Goal: Use online tool/utility: Utilize a website feature to perform a specific function

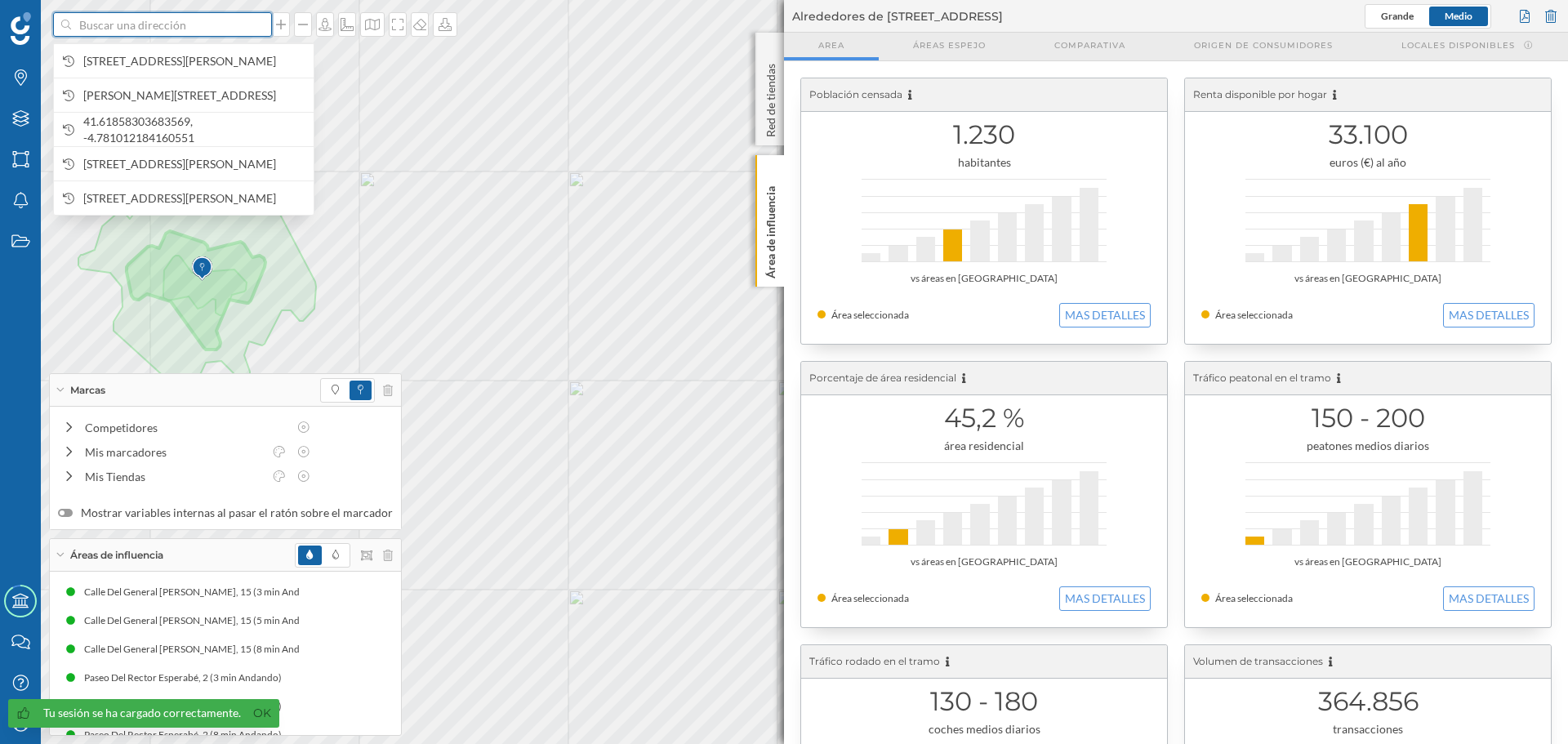
click at [139, 16] on input at bounding box center [163, 25] width 183 height 25
paste input "[STREET_ADDRESS]"
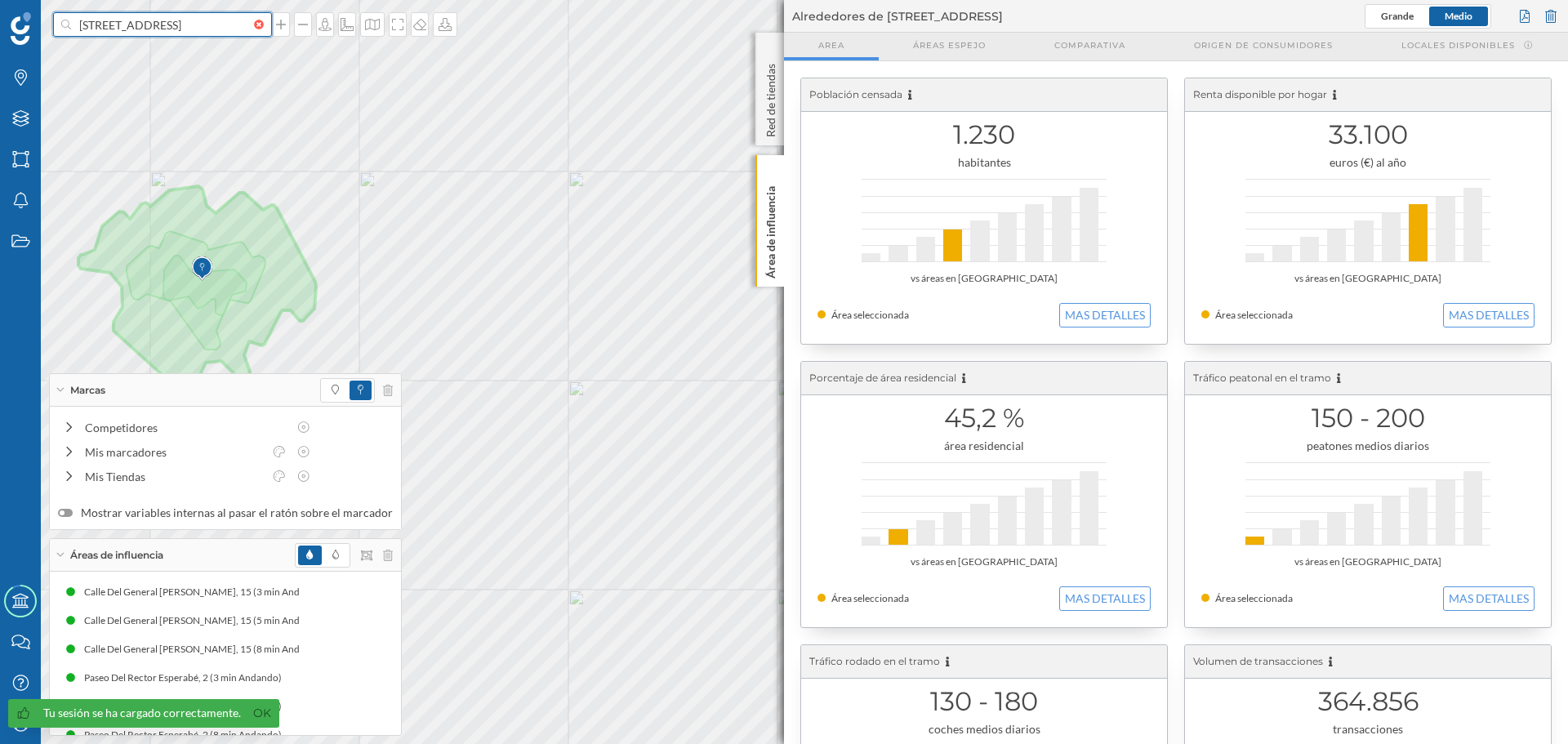
scroll to position [0, 39]
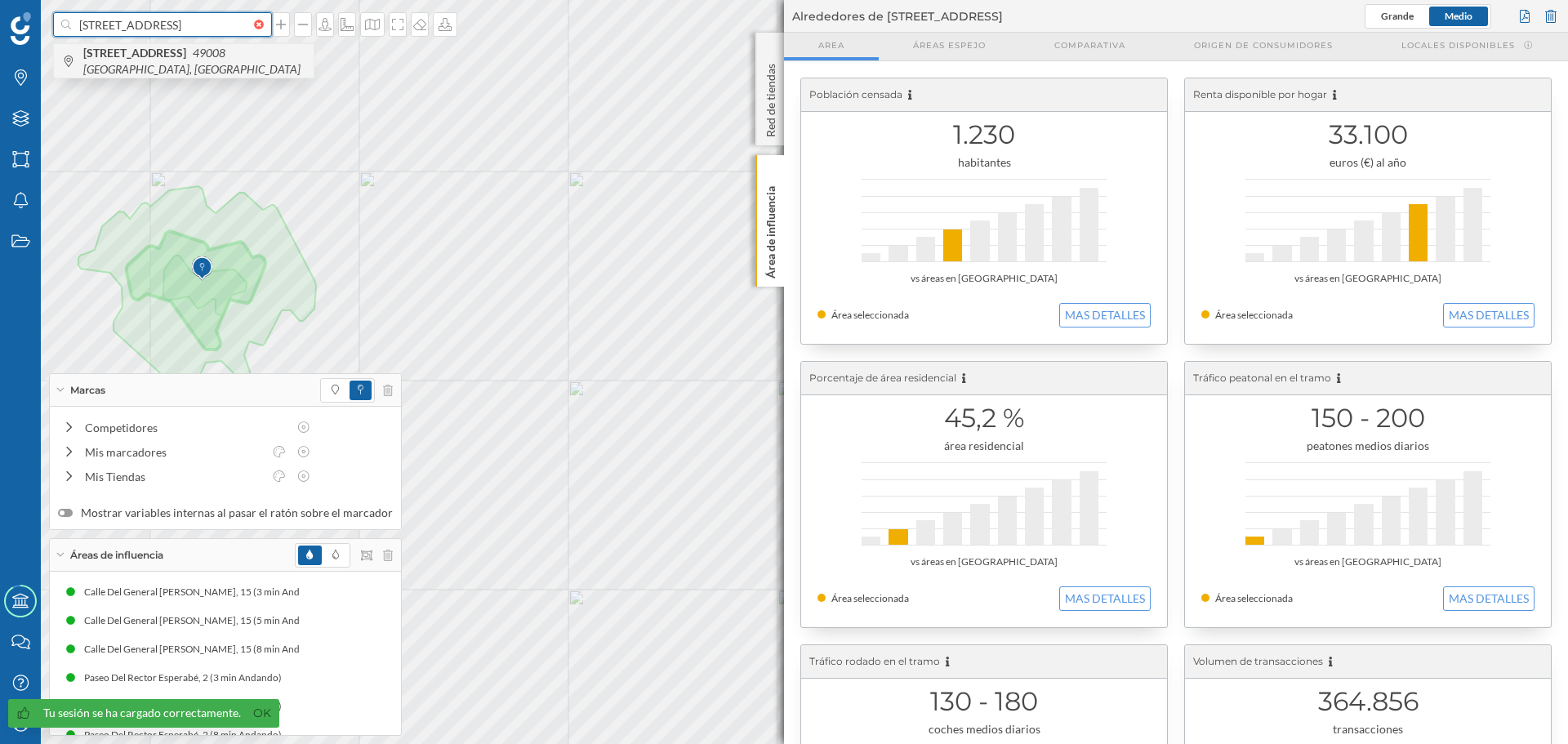
type input "[STREET_ADDRESS]"
click at [191, 49] on b "[STREET_ADDRESS]" at bounding box center [136, 52] width 107 height 14
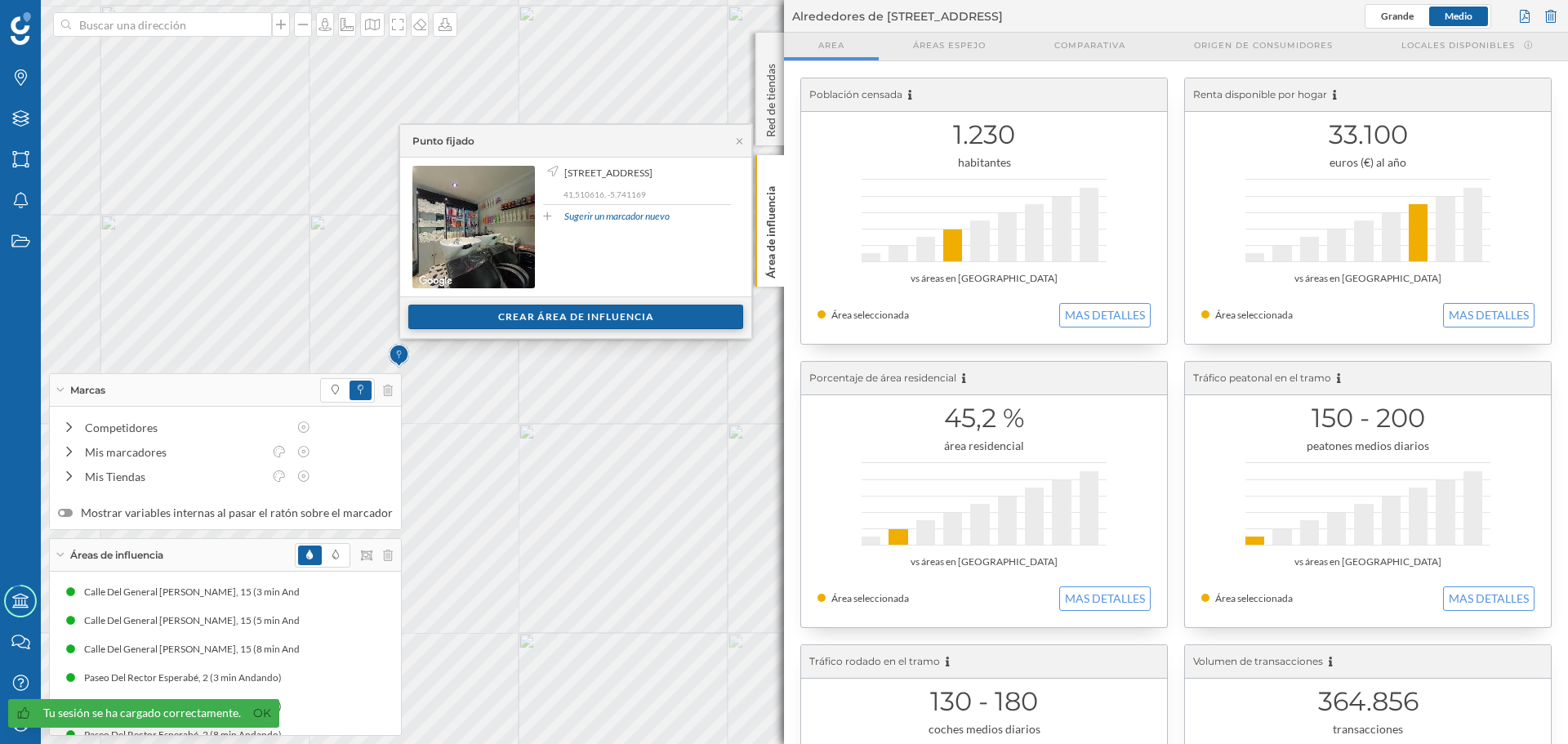
click at [549, 317] on div "Crear área de influencia" at bounding box center [575, 317] width 335 height 25
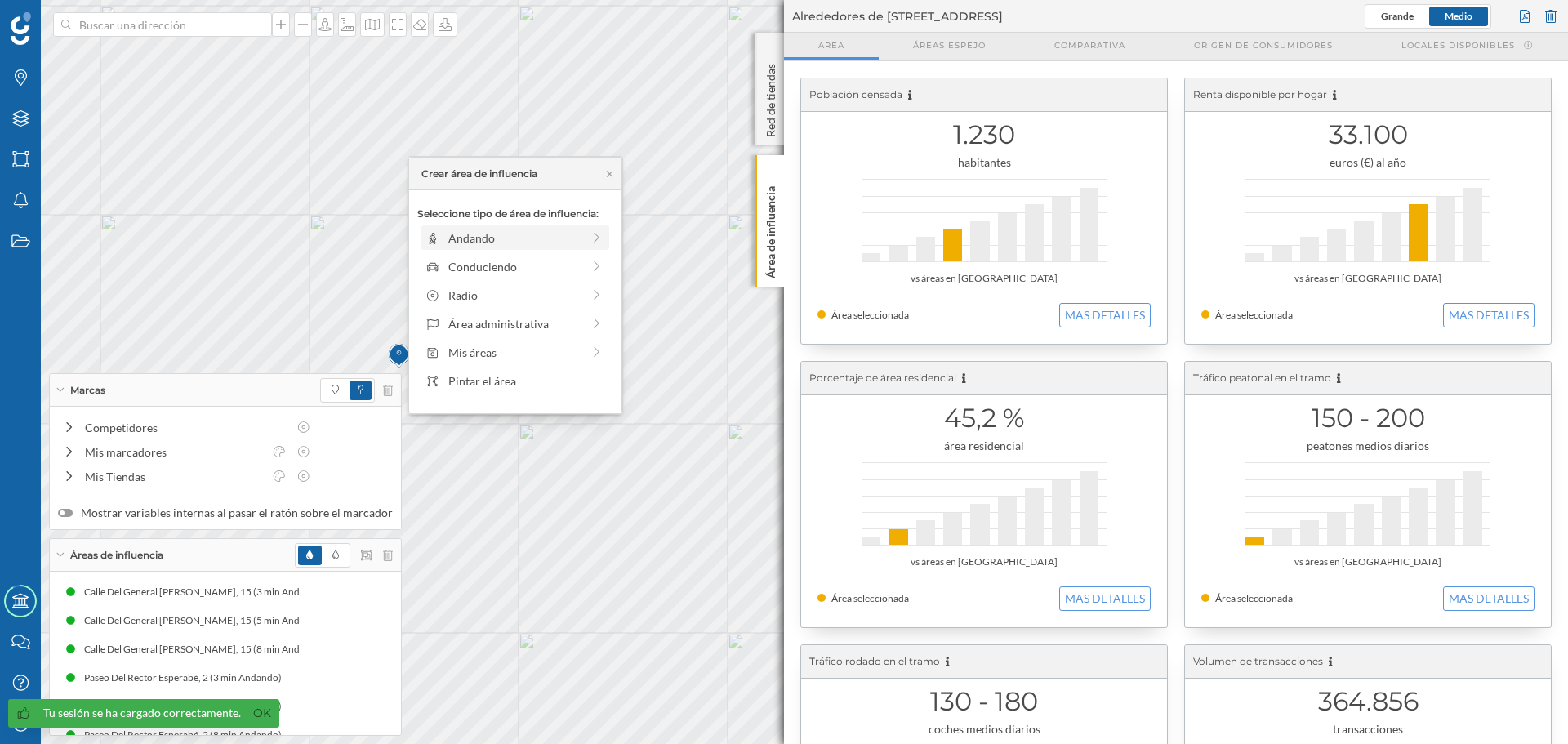
click at [464, 233] on div "Andando" at bounding box center [515, 238] width 134 height 17
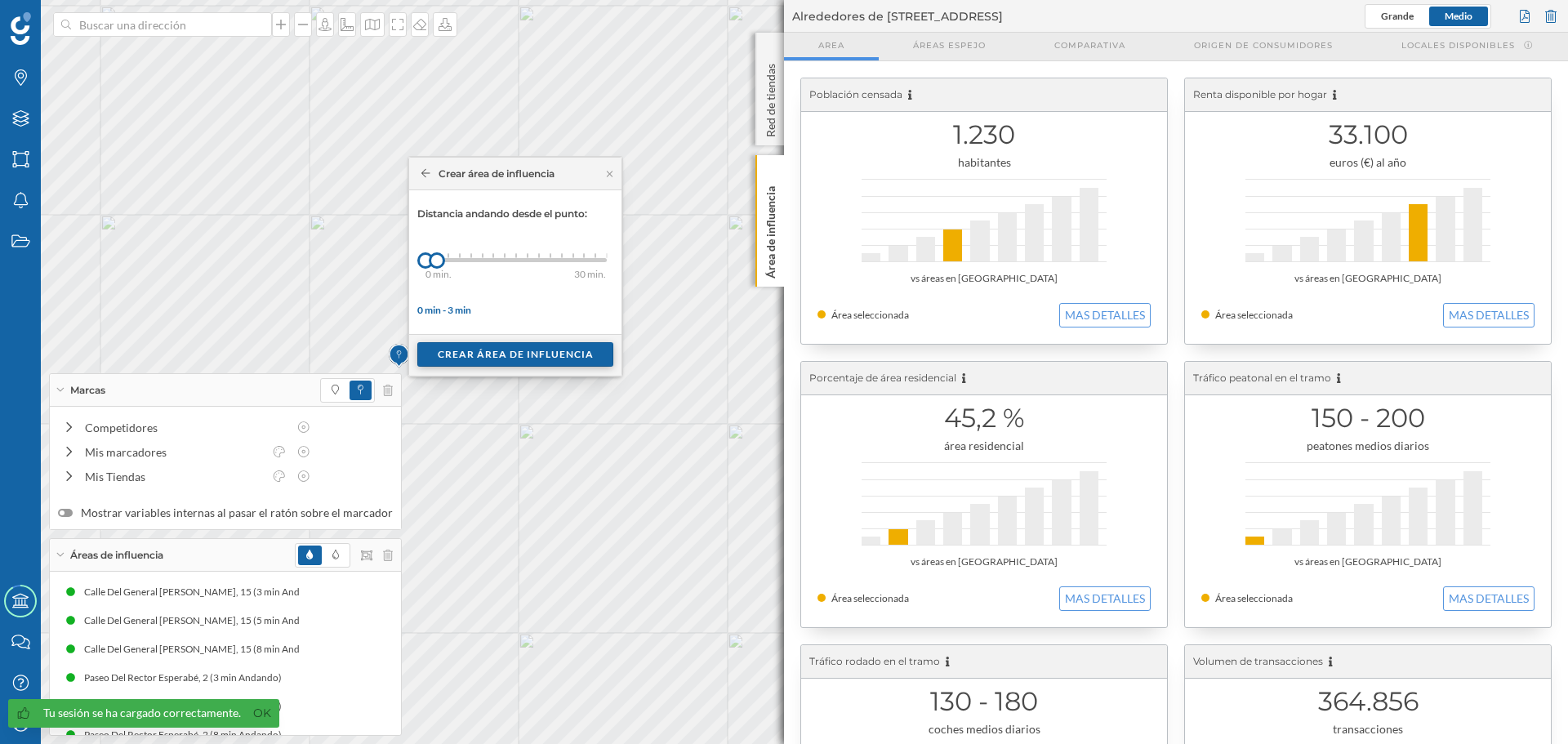
click at [454, 355] on div "Crear área de influencia" at bounding box center [516, 355] width 196 height 25
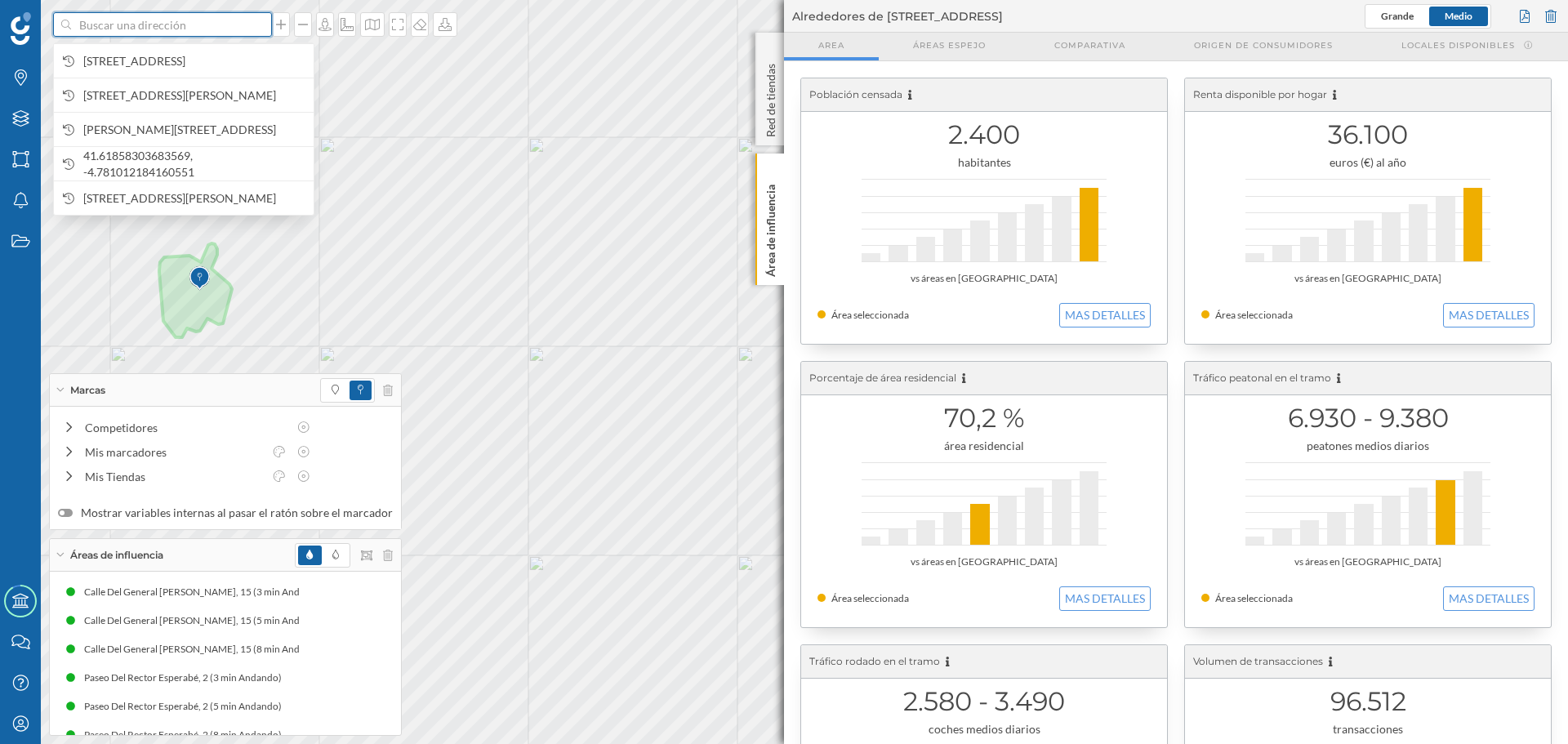
click at [202, 20] on input at bounding box center [163, 25] width 183 height 25
drag, startPoint x: 203, startPoint y: 20, endPoint x: 151, endPoint y: 50, distance: 60.0
click at [151, 53] on span "[STREET_ADDRESS]" at bounding box center [194, 61] width 222 height 16
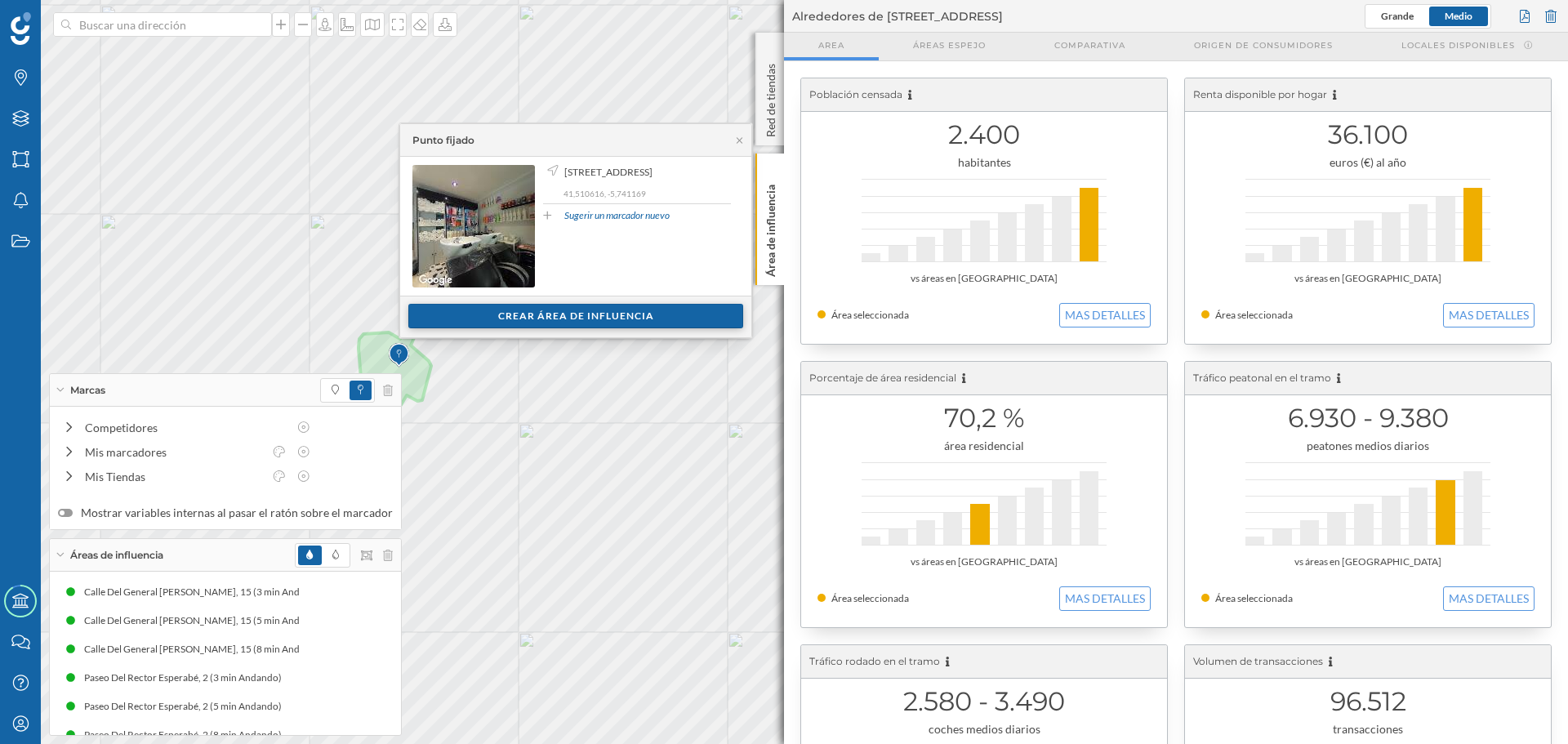
click at [521, 314] on div "Crear área de influencia" at bounding box center [575, 317] width 335 height 25
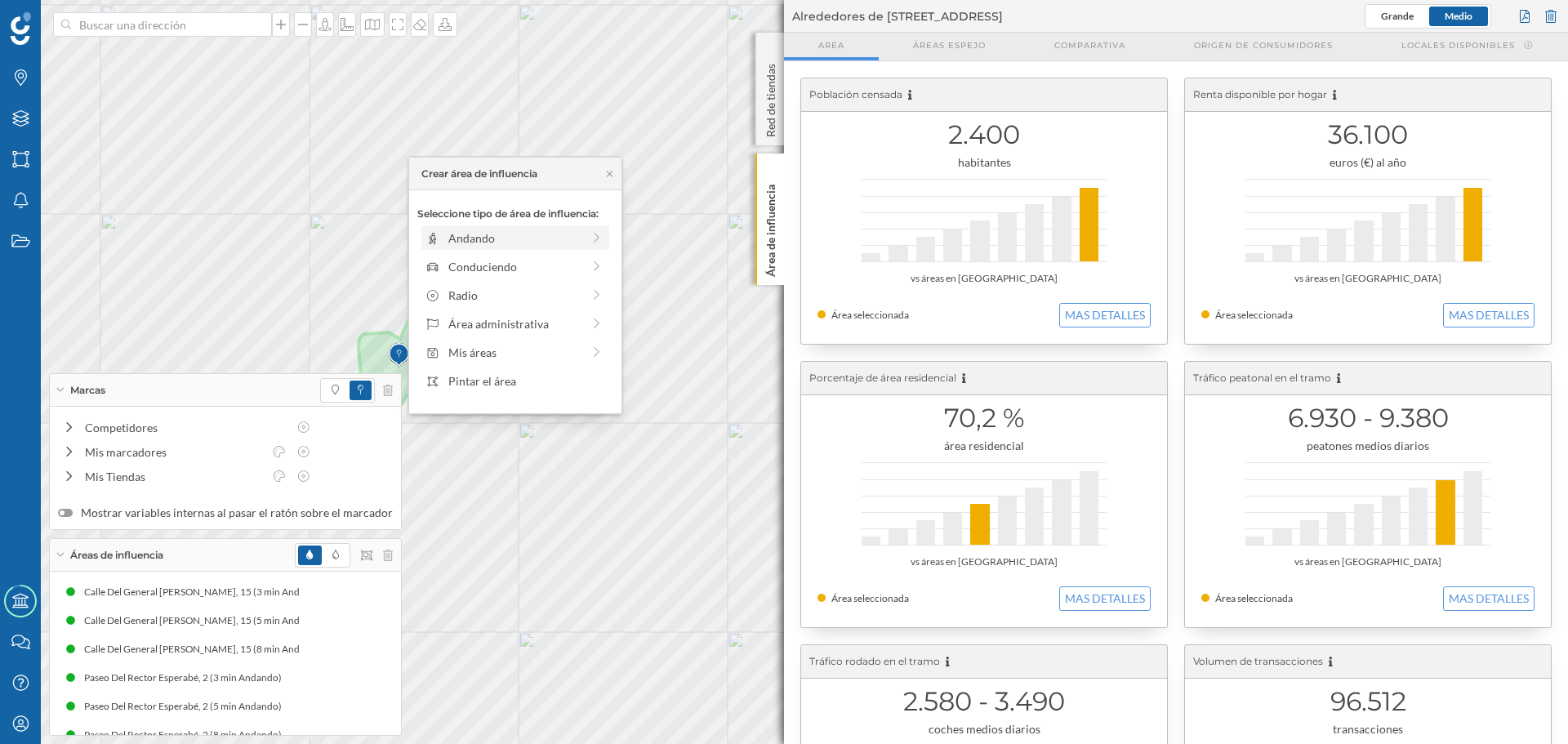
click at [481, 242] on div "Andando" at bounding box center [515, 238] width 134 height 17
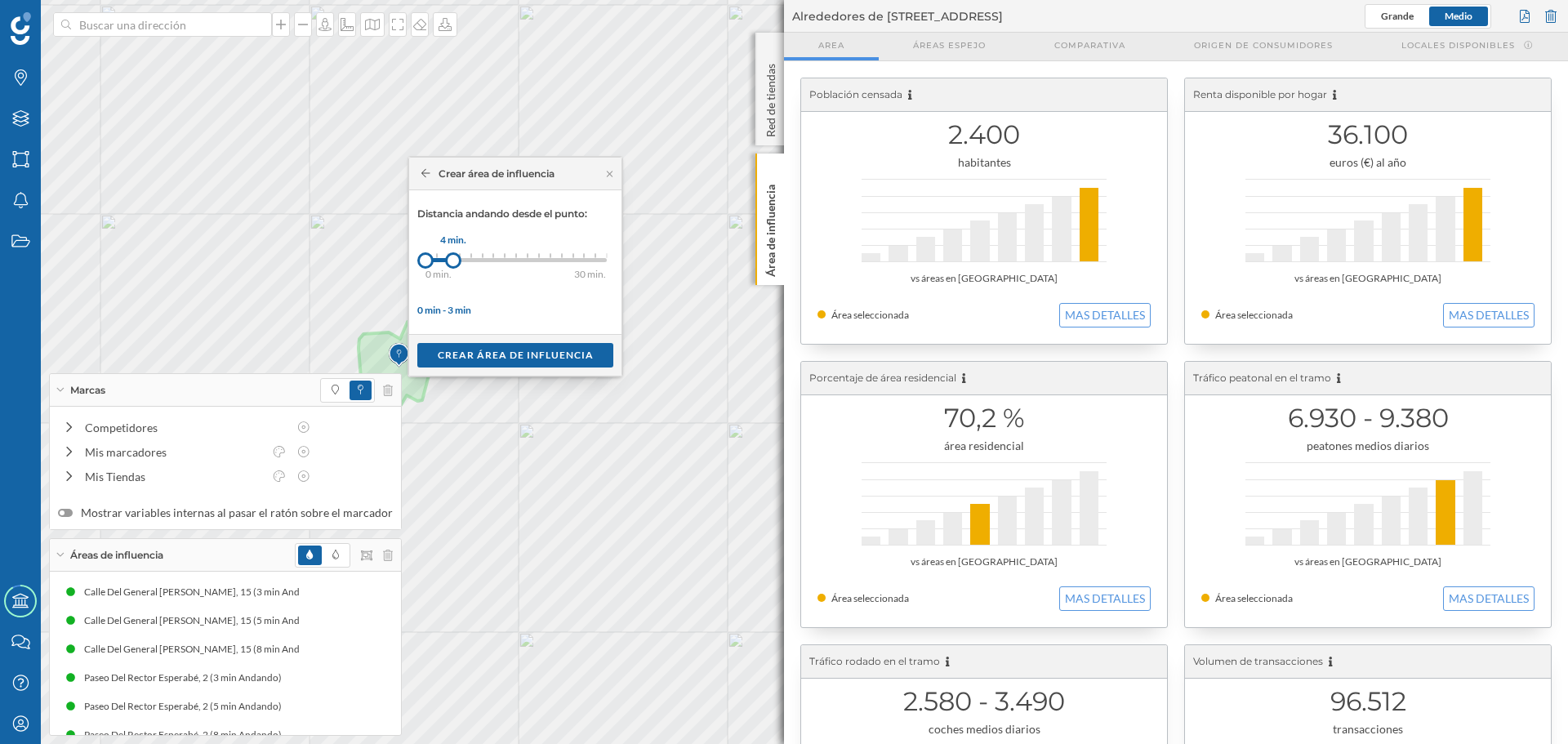
drag, startPoint x: 438, startPoint y: 258, endPoint x: 453, endPoint y: 256, distance: 15.1
click at [453, 256] on div at bounding box center [453, 260] width 16 height 16
drag, startPoint x: 453, startPoint y: 256, endPoint x: 462, endPoint y: 257, distance: 9.1
click at [462, 257] on div at bounding box center [461, 260] width 16 height 16
click at [497, 348] on div "Crear área de influencia" at bounding box center [516, 355] width 196 height 25
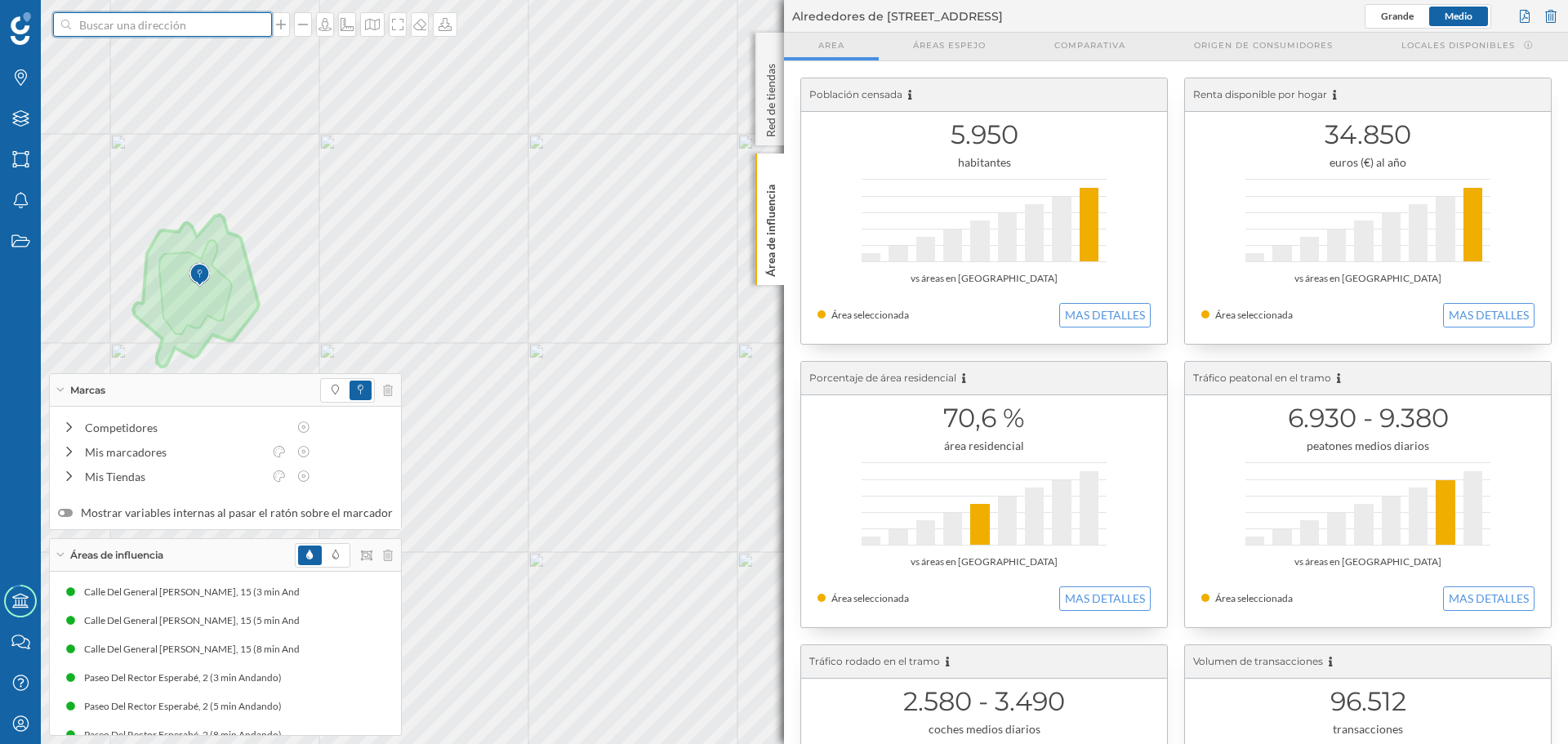
click at [167, 26] on input at bounding box center [163, 25] width 183 height 25
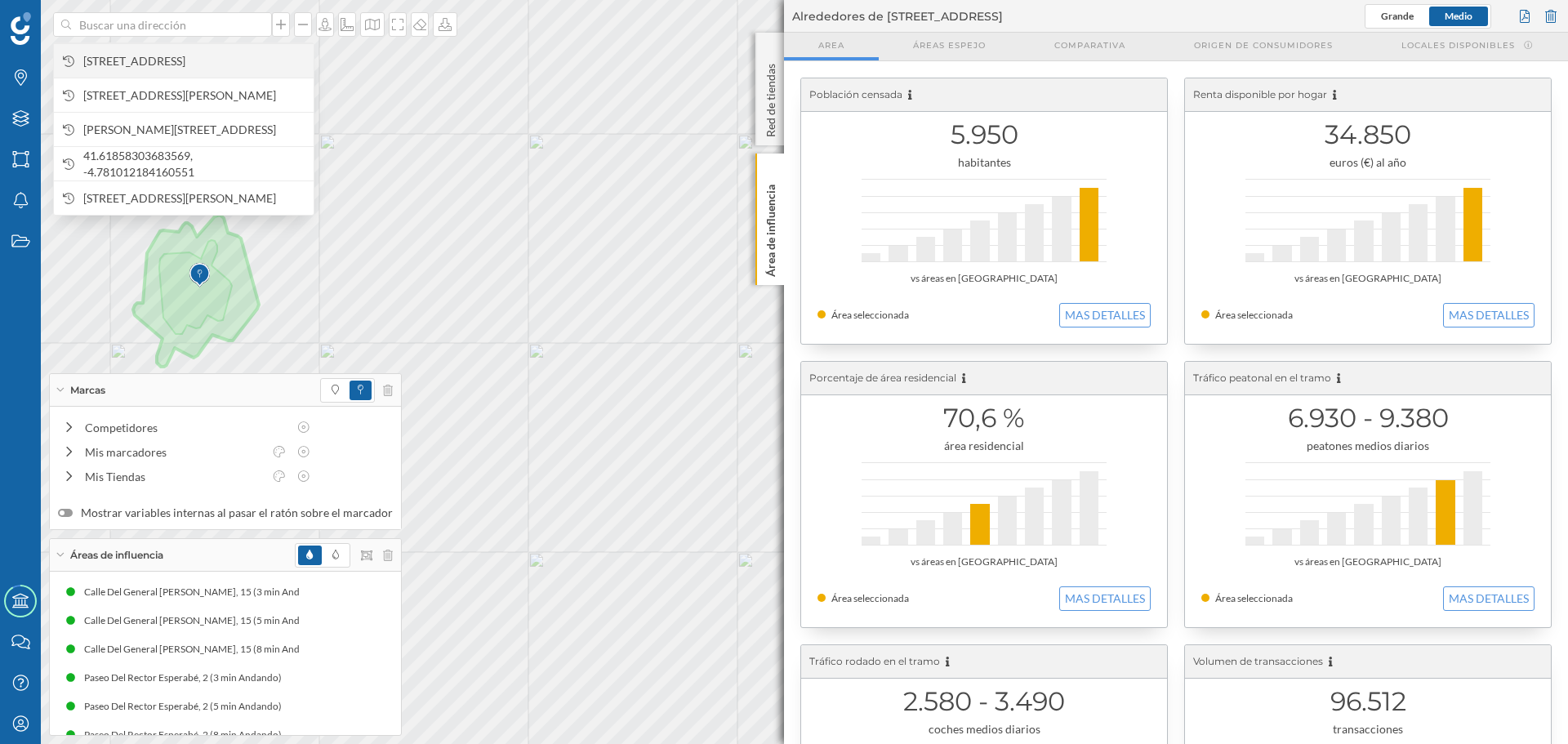
drag, startPoint x: 167, startPoint y: 26, endPoint x: 140, endPoint y: 52, distance: 37.5
click at [140, 53] on span "[STREET_ADDRESS]" at bounding box center [194, 61] width 222 height 16
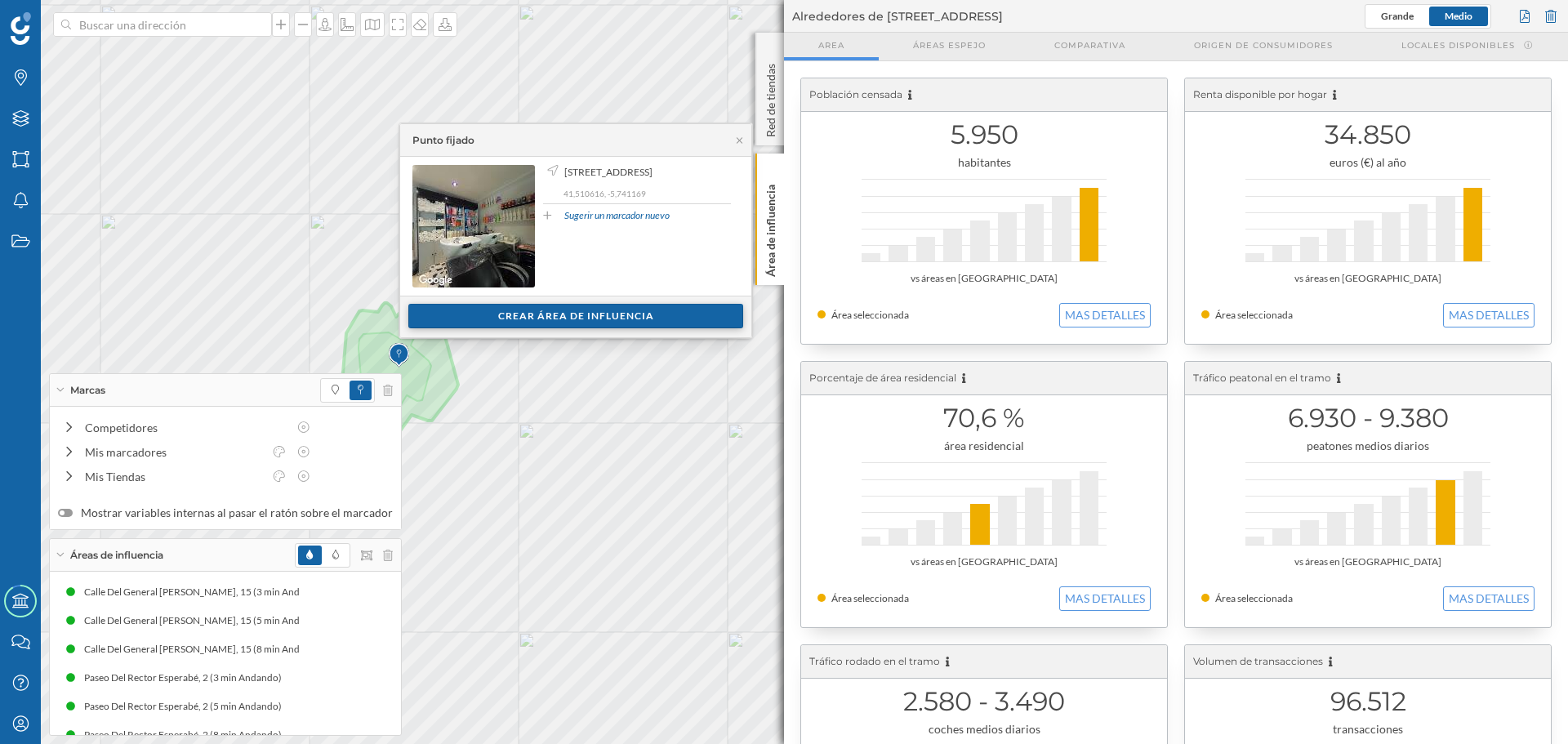
click at [499, 313] on div "Crear área de influencia" at bounding box center [575, 317] width 335 height 25
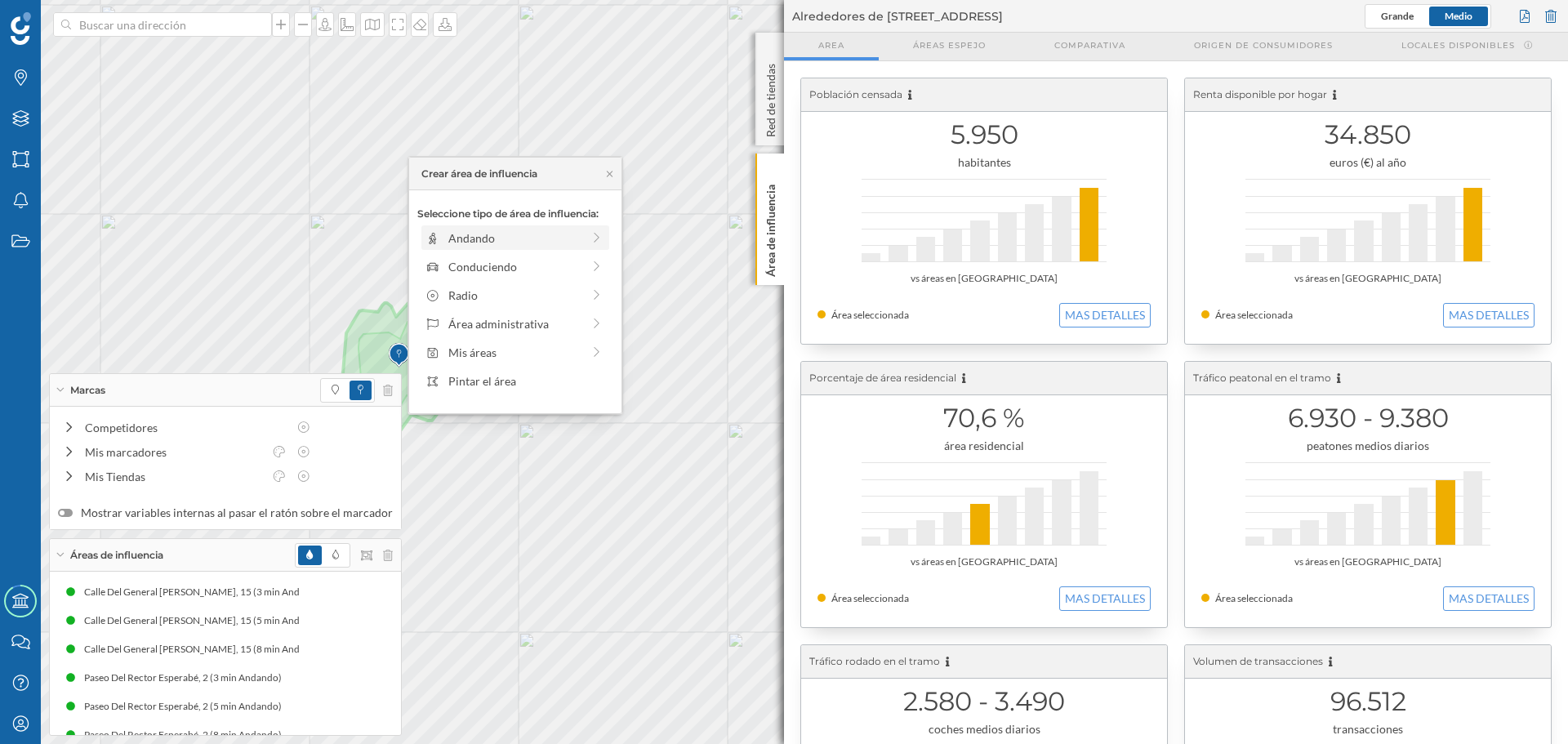
click at [440, 238] on icon at bounding box center [432, 238] width 14 height 11
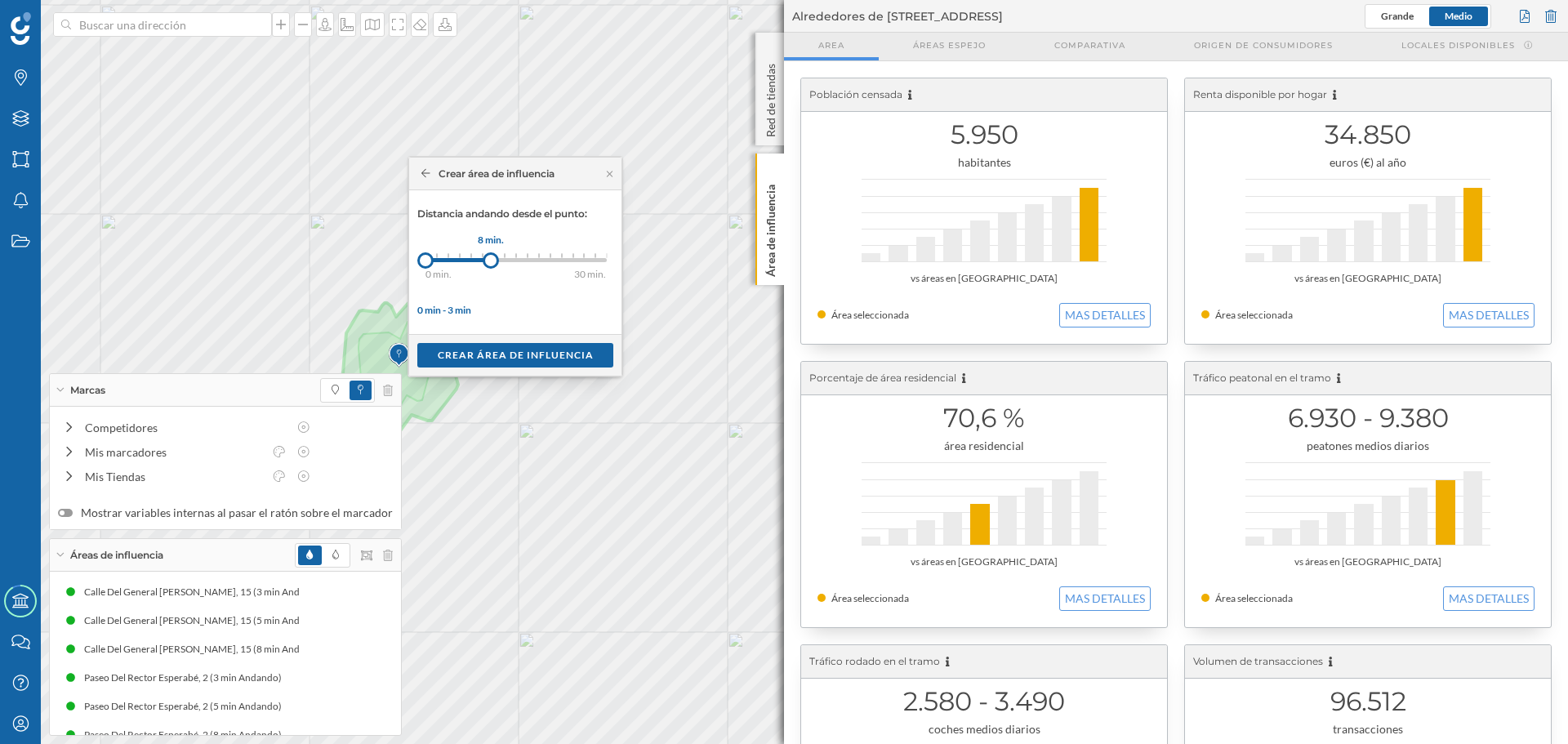
drag, startPoint x: 430, startPoint y: 265, endPoint x: 491, endPoint y: 265, distance: 61.0
click at [491, 265] on div at bounding box center [490, 260] width 16 height 16
click at [475, 358] on div "Crear área de influencia" at bounding box center [516, 355] width 196 height 25
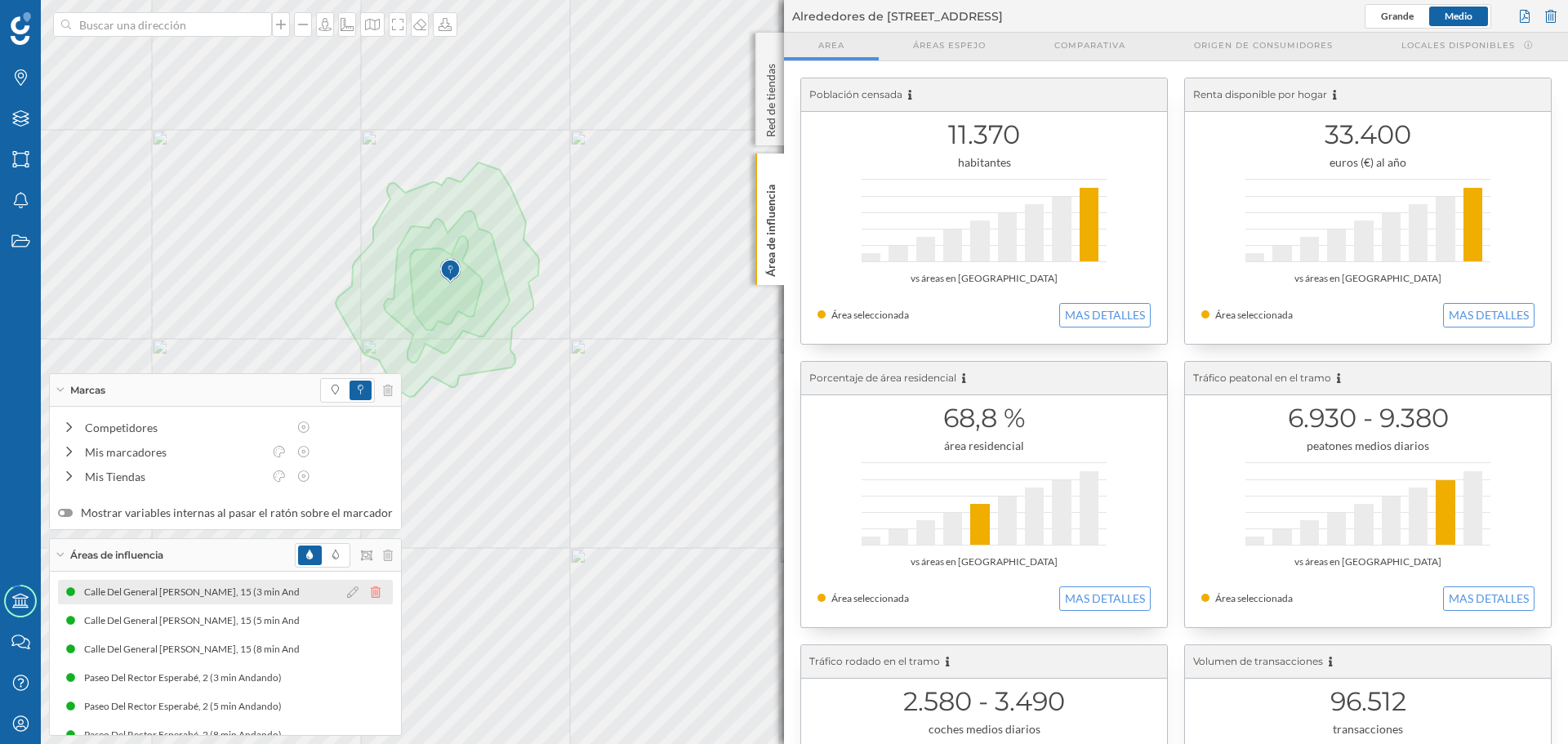
click at [371, 592] on icon at bounding box center [376, 592] width 10 height 11
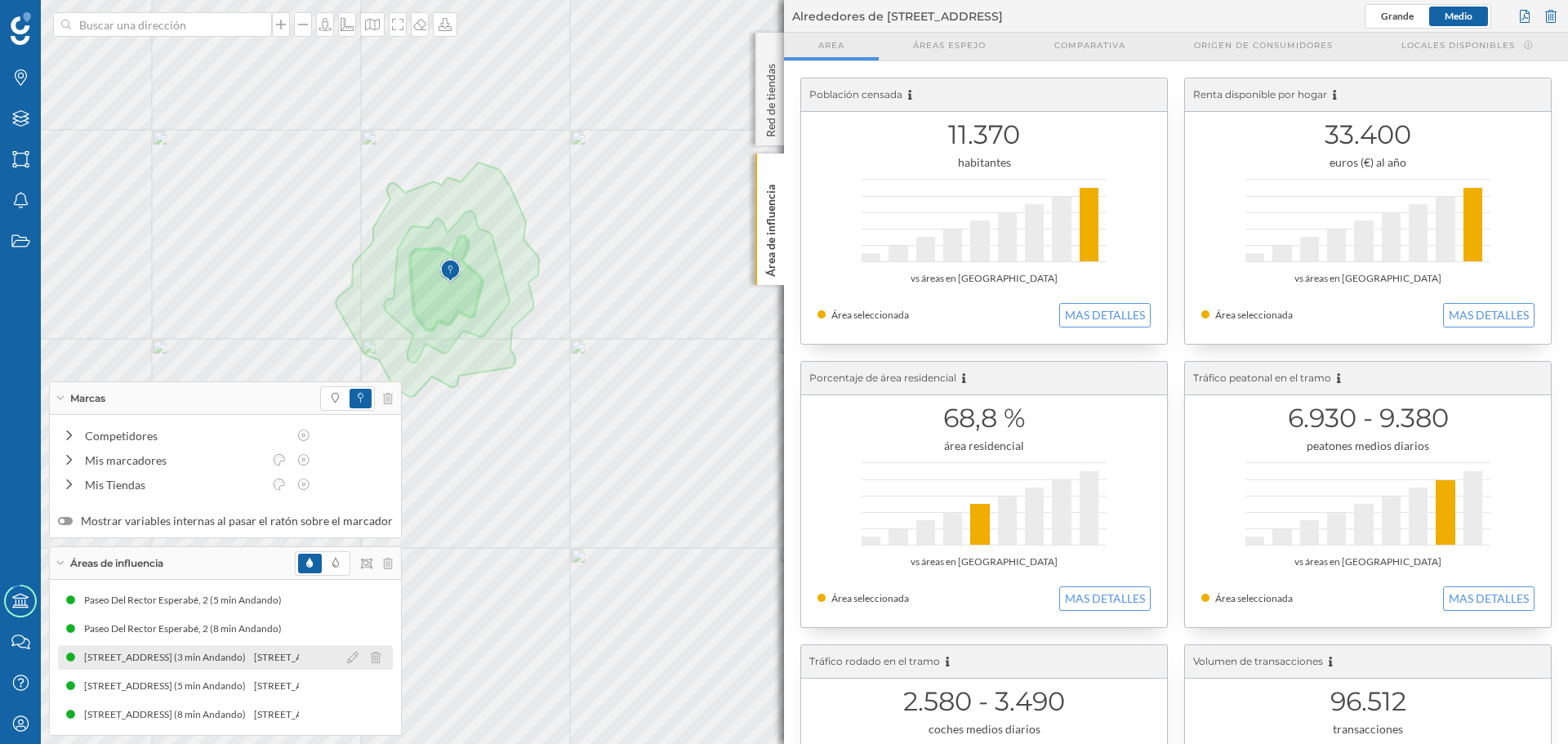
click at [248, 663] on div "[STREET_ADDRESS] (3 min Andando)" at bounding box center [169, 657] width 170 height 16
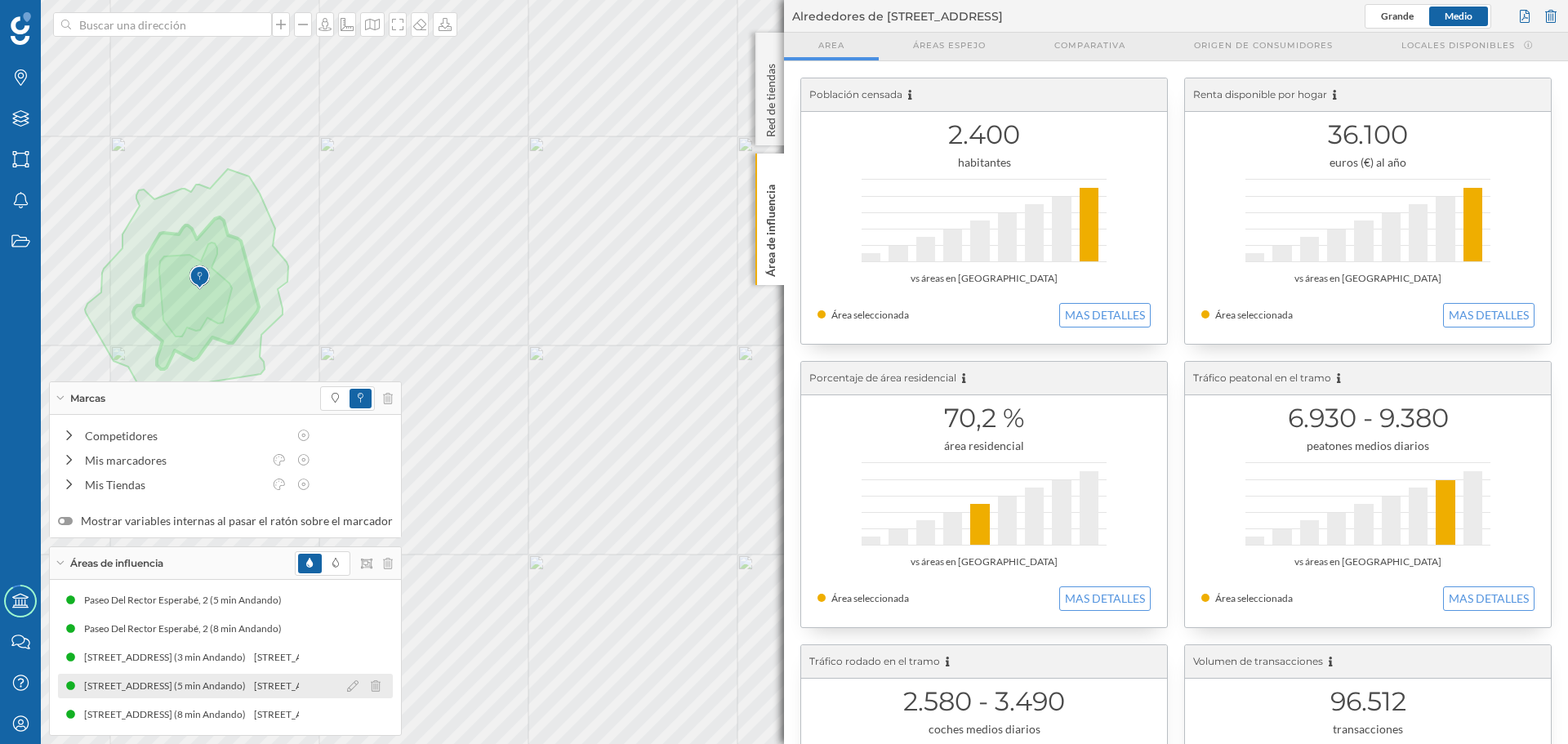
click at [254, 688] on div "[STREET_ADDRESS] (5 min Andando)" at bounding box center [169, 686] width 170 height 16
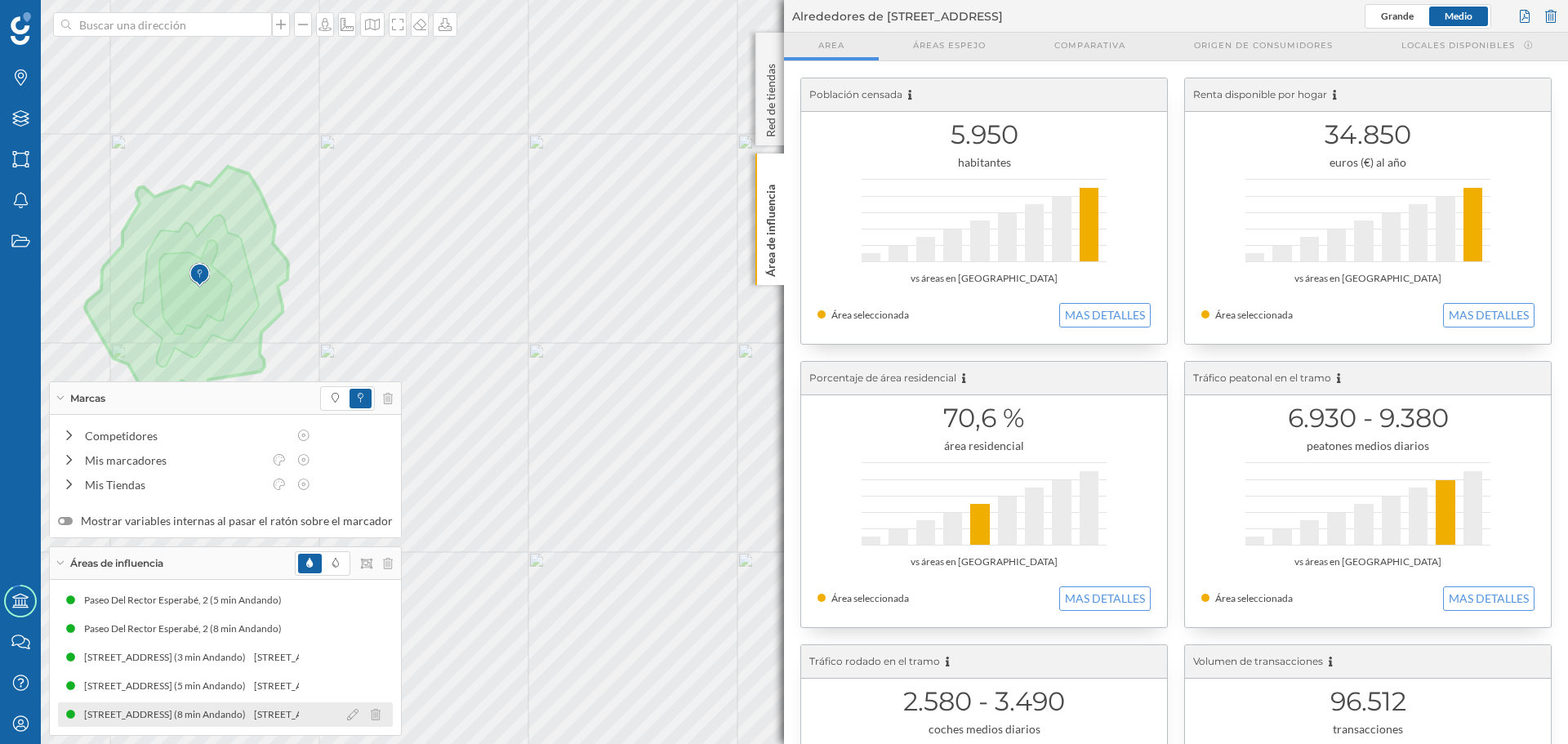
click at [254, 711] on div "[STREET_ADDRESS] (8 min Andando)" at bounding box center [169, 714] width 170 height 16
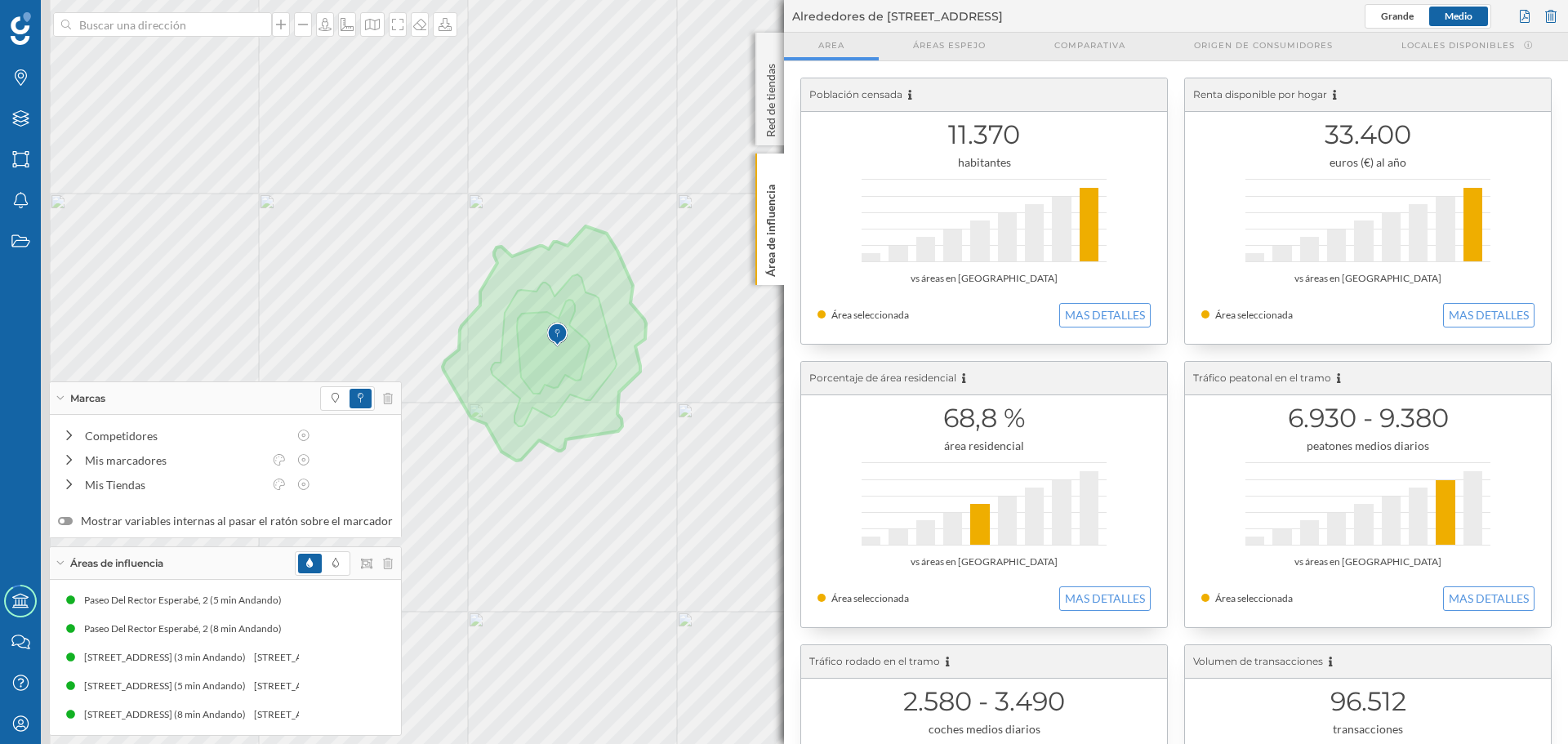
click at [902, 375] on div "Marcas Capas Áreas Notificaciones Estados Academy Contacta con nosotros Centro …" at bounding box center [784, 372] width 1568 height 744
click at [776, 260] on p "Área de influencia" at bounding box center [771, 228] width 16 height 99
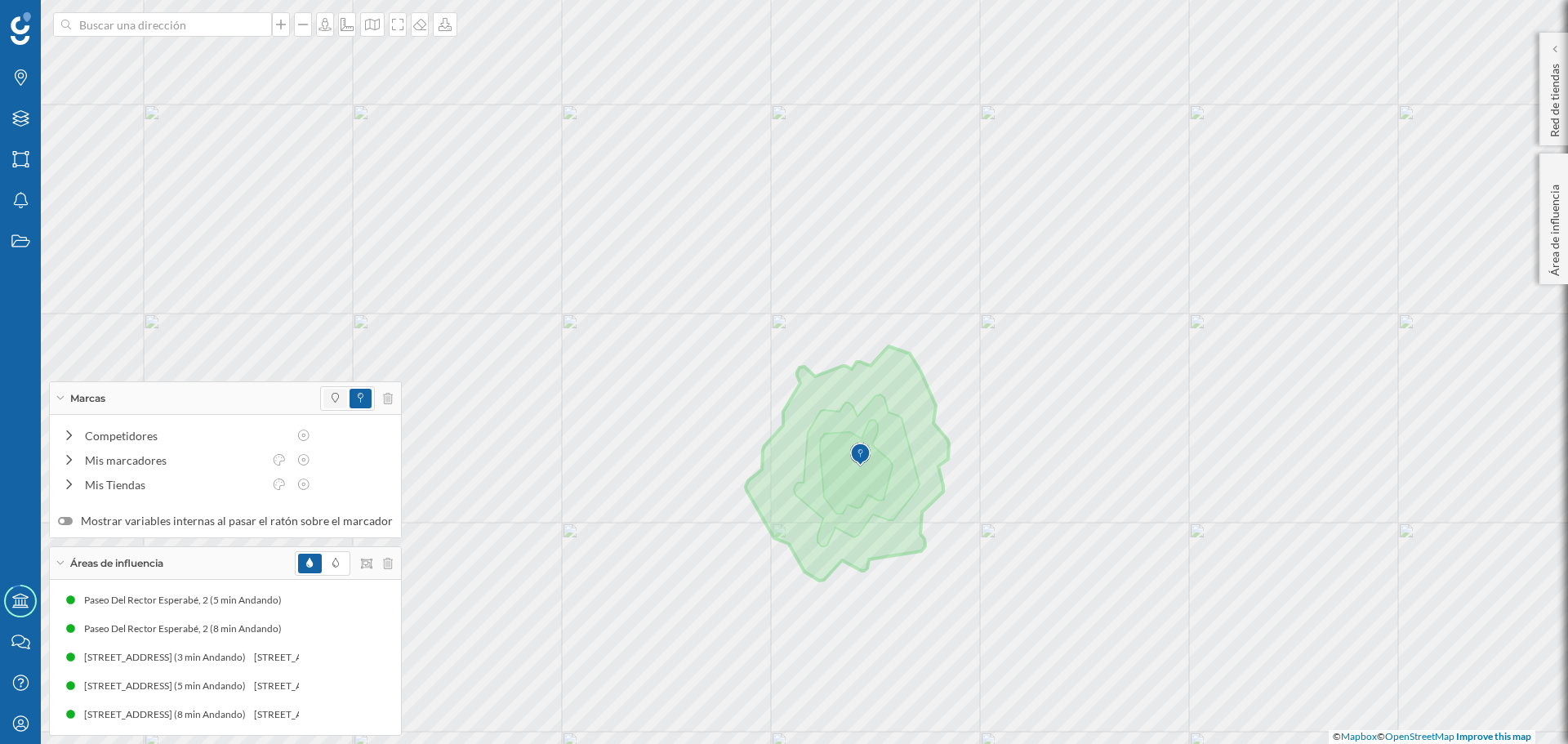
click at [337, 395] on span at bounding box center [335, 399] width 24 height 20
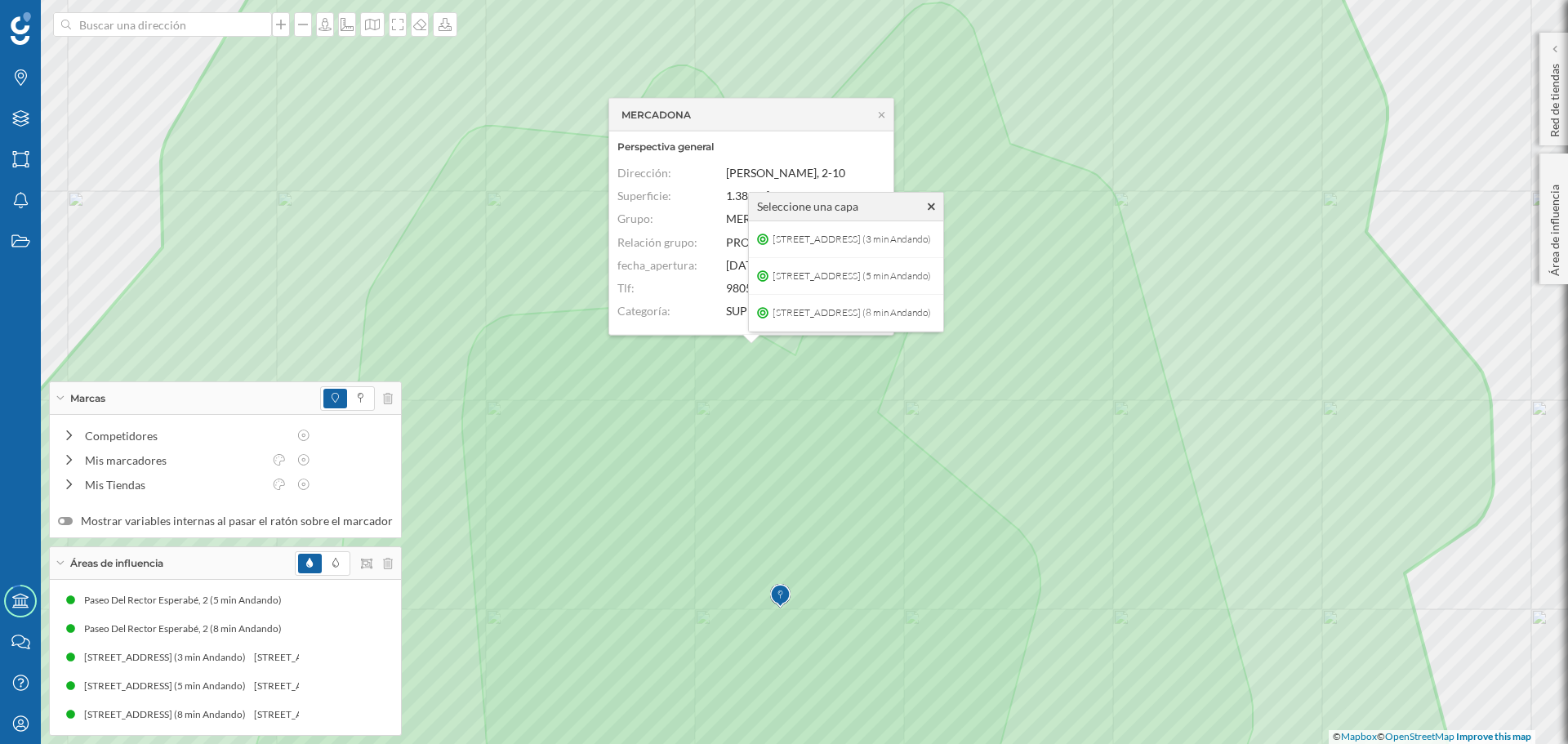
click at [936, 207] on icon at bounding box center [932, 207] width 8 height 11
click at [941, 202] on icon at bounding box center [939, 206] width 8 height 11
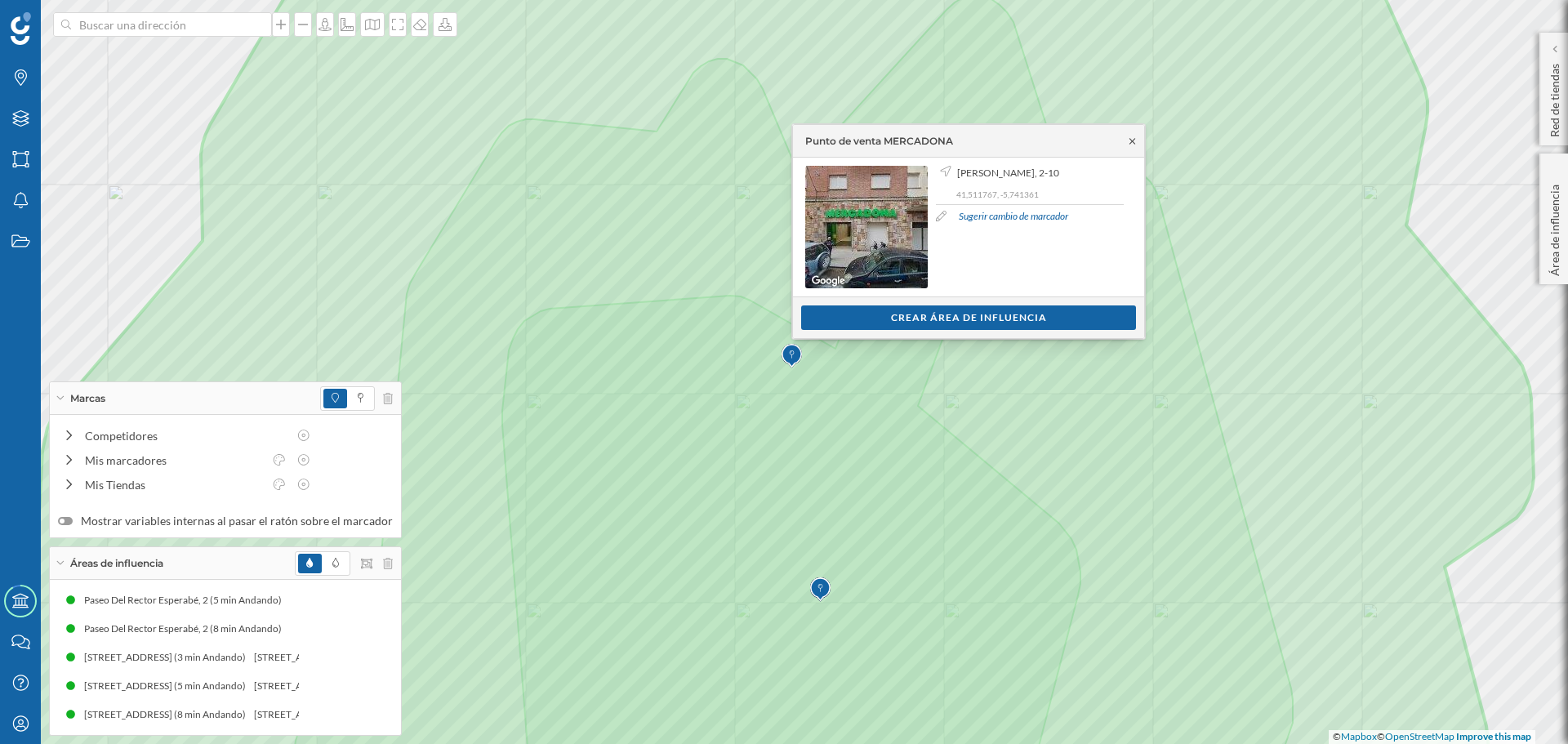
click at [1135, 137] on icon at bounding box center [1132, 141] width 12 height 10
